Goal: Information Seeking & Learning: Learn about a topic

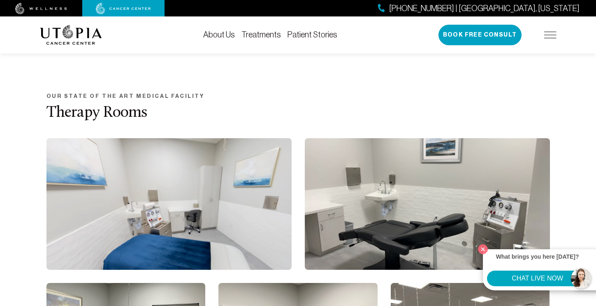
scroll to position [939, 0]
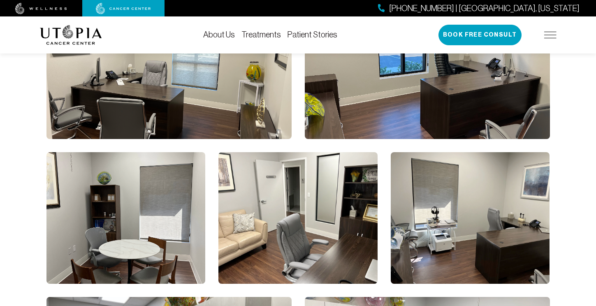
click at [257, 34] on link "Treatments" at bounding box center [262, 34] width 40 height 9
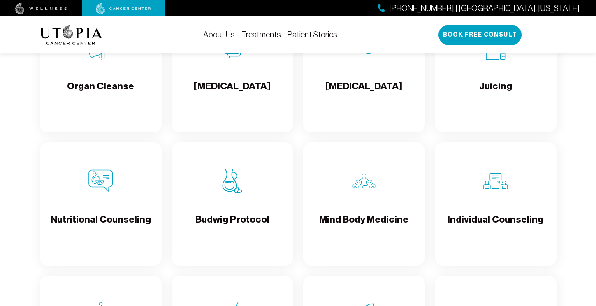
scroll to position [1157, 0]
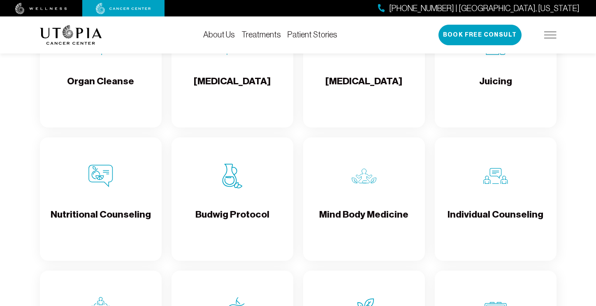
click at [226, 230] on h4 "Budwig Protocol" at bounding box center [233, 221] width 74 height 27
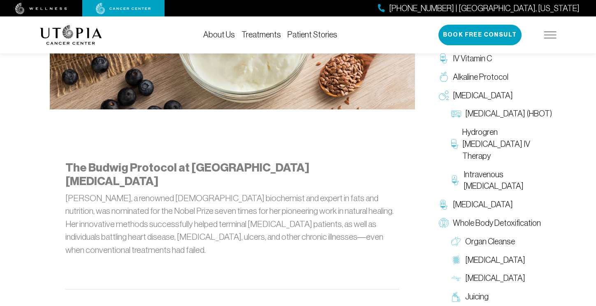
scroll to position [380, 0]
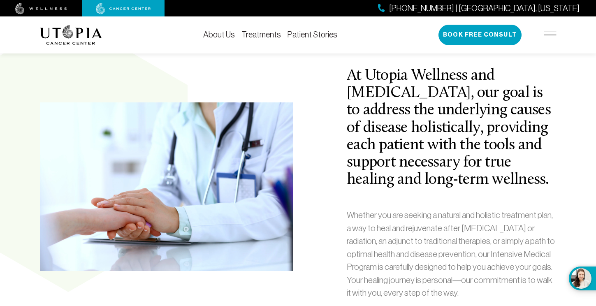
scroll to position [273, 0]
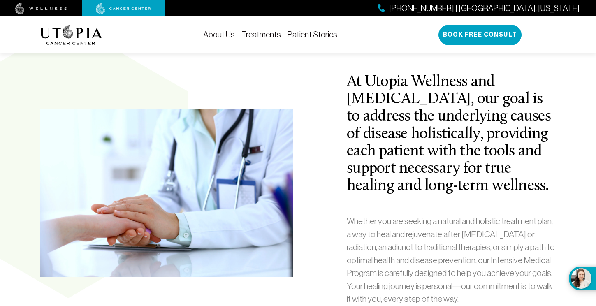
click at [304, 115] on div "At Utopia Wellness and [MEDICAL_DATA], our goal is to address the underlying ca…" at bounding box center [298, 193] width 527 height 239
click at [75, 32] on img at bounding box center [71, 35] width 62 height 20
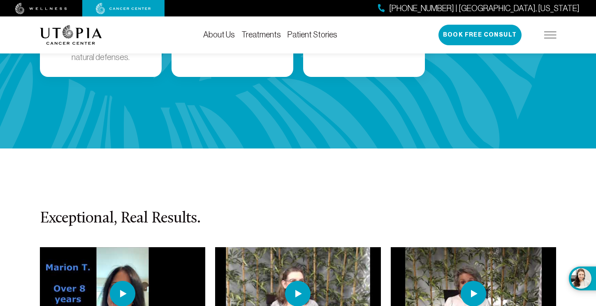
scroll to position [1672, 0]
